Goal: Task Accomplishment & Management: Complete application form

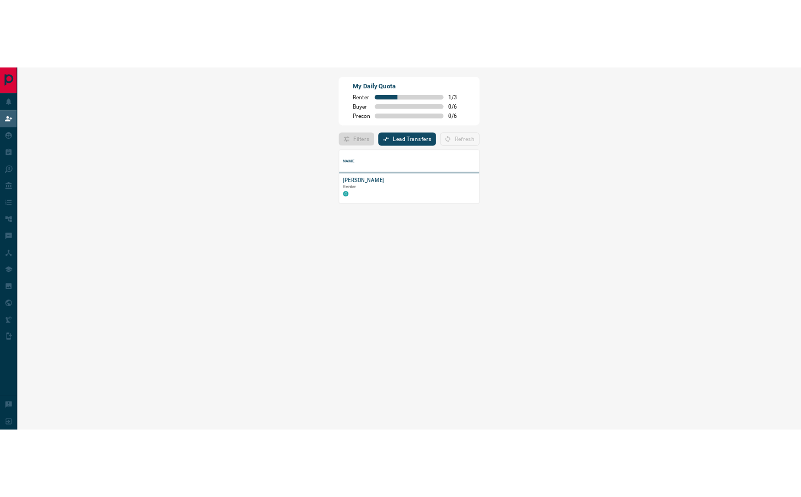
scroll to position [63, 1057]
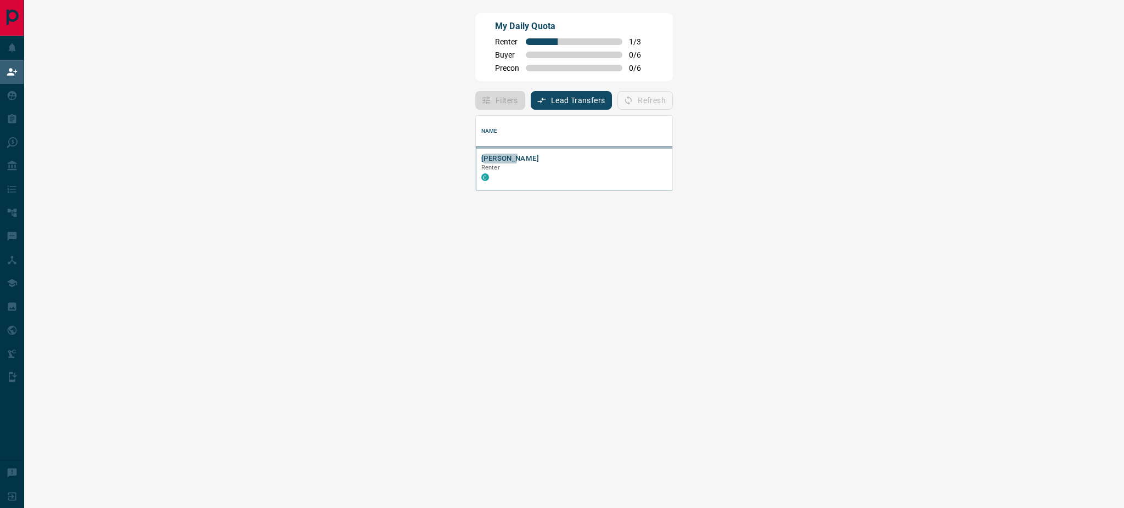
click at [481, 156] on button "Leah King" at bounding box center [510, 159] width 58 height 10
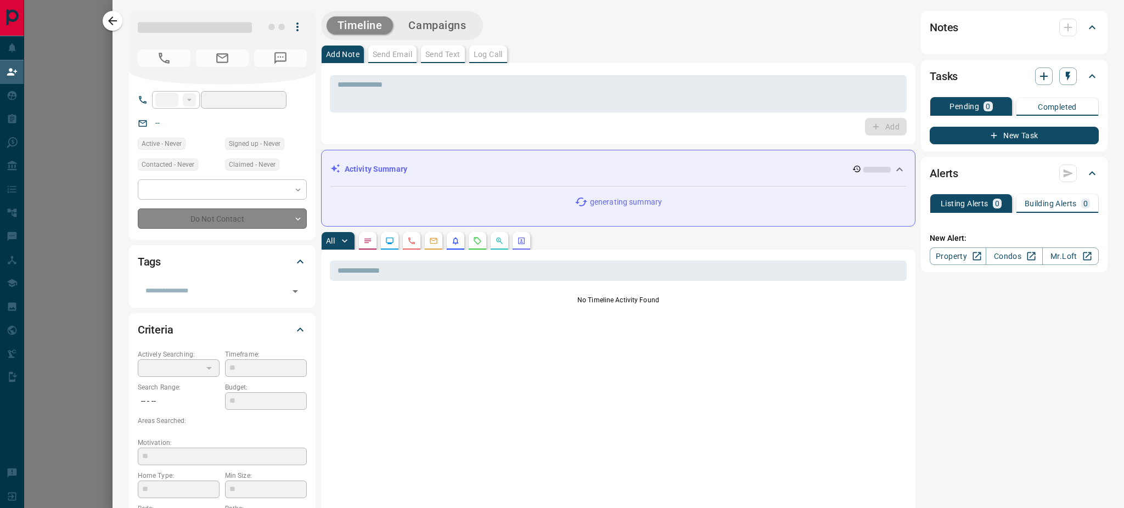
type input "**"
type input "**********"
type input "**"
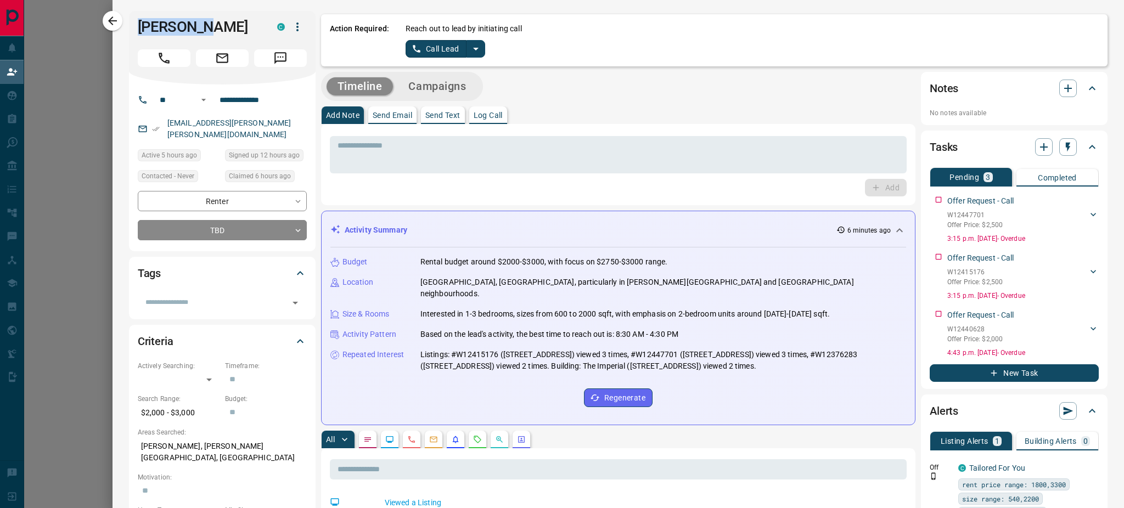
drag, startPoint x: 178, startPoint y: 26, endPoint x: 132, endPoint y: 34, distance: 46.2
click at [132, 34] on div "Leah King C" at bounding box center [222, 48] width 187 height 74
copy h1 "Leah King"
click at [434, 55] on button "Call Lead" at bounding box center [435, 49] width 61 height 18
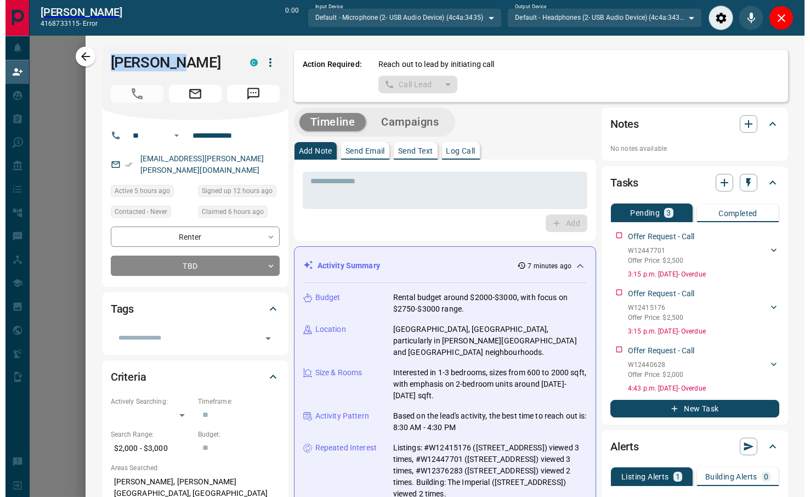
scroll to position [63, 732]
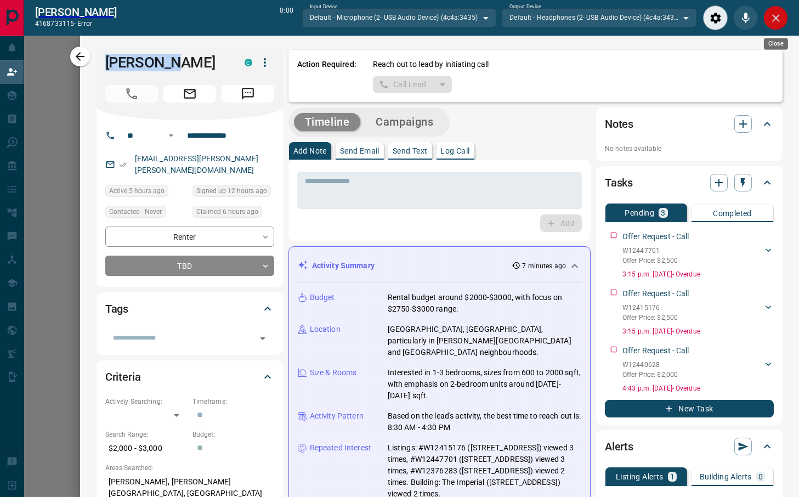
click at [776, 17] on icon "Close" at bounding box center [777, 18] width 8 height 8
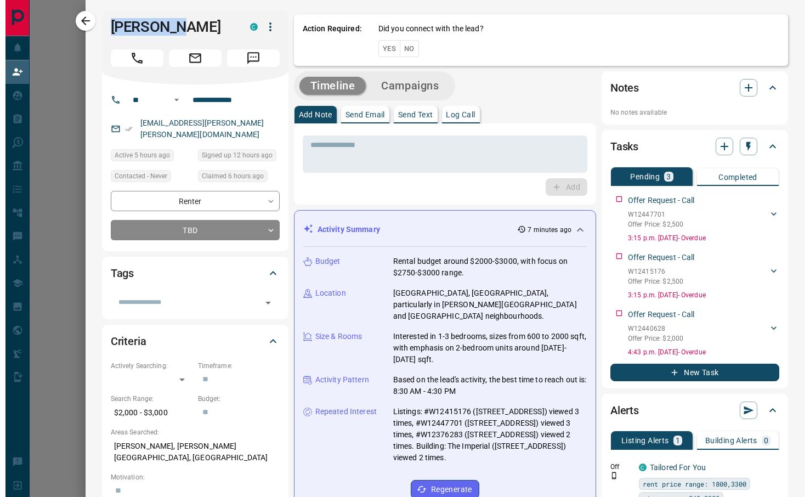
scroll to position [63, 743]
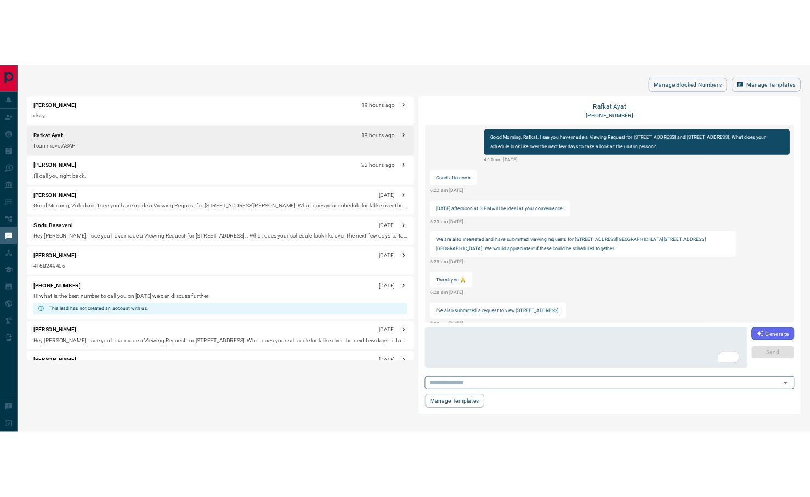
scroll to position [227, 0]
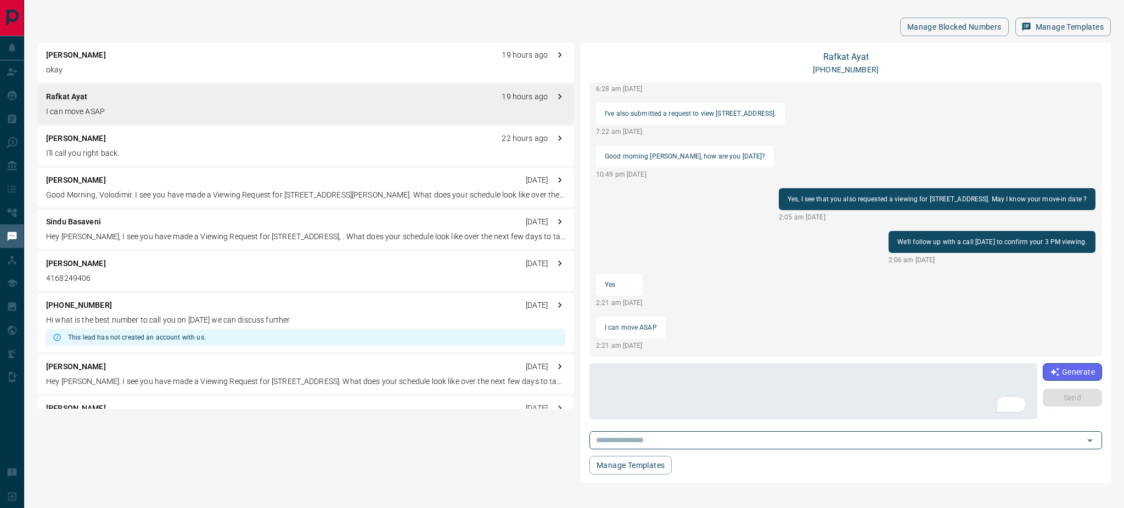
click at [273, 31] on div "Manage Blocked Numbers Manage Templates" at bounding box center [573, 27] width 1073 height 19
click at [182, 13] on div "Manage Blocked Numbers Manage Templates [PERSON_NAME] 19 hours ago okay Rafkat …" at bounding box center [574, 247] width 1100 height 494
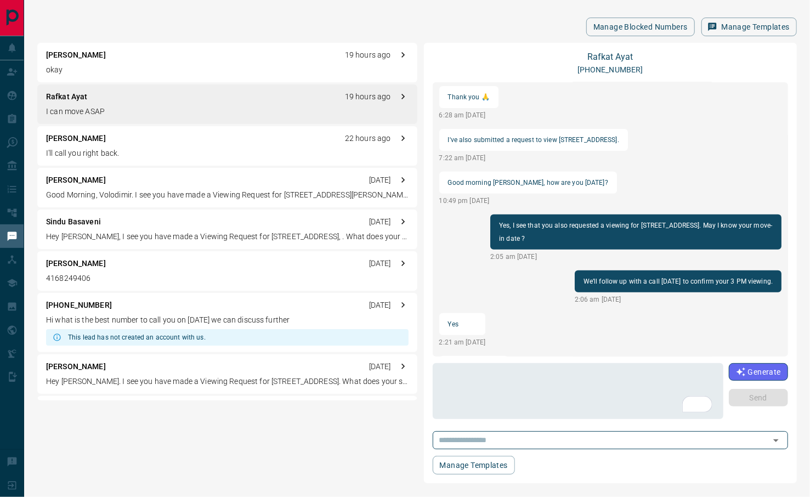
scroll to position [266, 0]
